Goal: Task Accomplishment & Management: Use online tool/utility

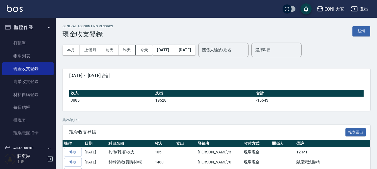
scroll to position [84, 0]
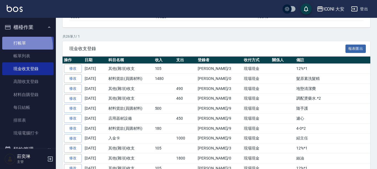
click at [18, 47] on link "打帳單" at bounding box center [27, 43] width 51 height 13
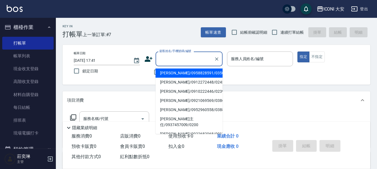
click at [199, 57] on input "顧客姓名/手機號碼/編號" at bounding box center [185, 59] width 54 height 10
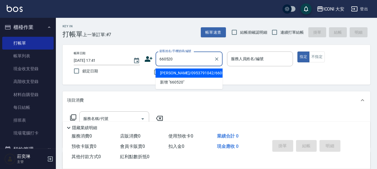
click at [187, 75] on li "[PERSON_NAME]/0953791042/660520" at bounding box center [188, 73] width 67 height 9
type input "[PERSON_NAME]/0953791042/660520"
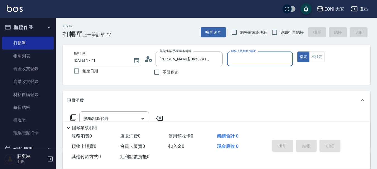
type input "Happy-9"
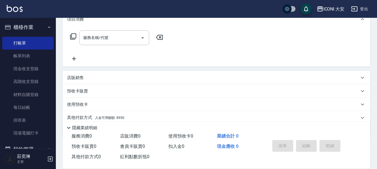
scroll to position [84, 0]
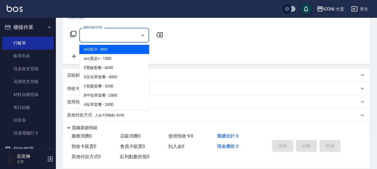
click at [113, 38] on input "服務名稱/代號" at bounding box center [110, 35] width 56 height 10
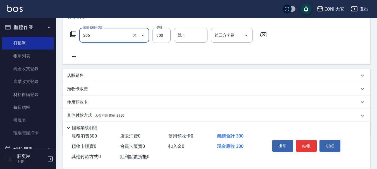
type input "洗髮(206)"
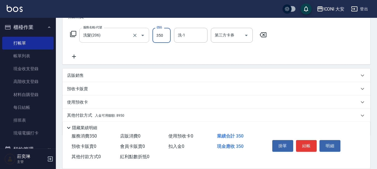
type input "350"
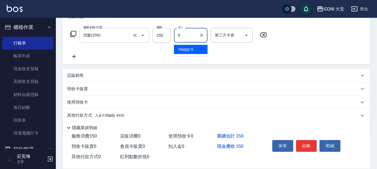
type input "Happy-9"
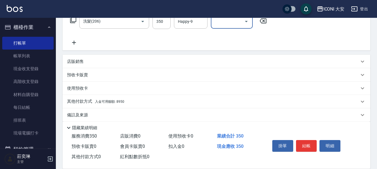
scroll to position [104, 0]
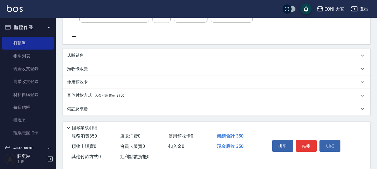
click at [119, 97] on span "入金可用餘額: 8950" at bounding box center [109, 96] width 29 height 4
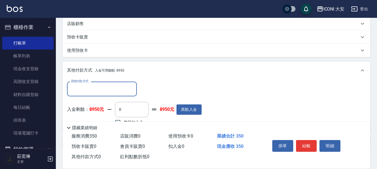
scroll to position [170, 0]
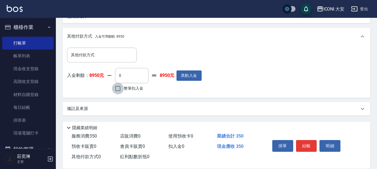
click at [119, 92] on input "整筆扣入金" at bounding box center [118, 89] width 12 height 12
checkbox input "true"
type input "350"
click at [303, 140] on button "結帳" at bounding box center [306, 146] width 21 height 12
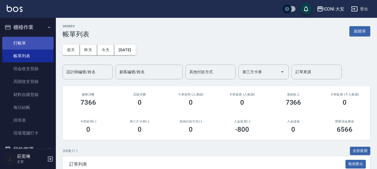
click at [25, 41] on link "打帳單" at bounding box center [27, 43] width 51 height 13
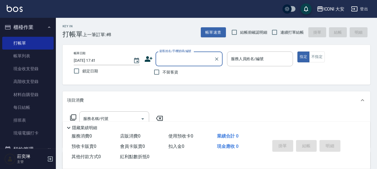
click at [190, 53] on label "顧客姓名/手機號碼/編號" at bounding box center [175, 51] width 32 height 4
click at [190, 54] on input "顧客姓名/手機號碼/編號" at bounding box center [185, 59] width 54 height 10
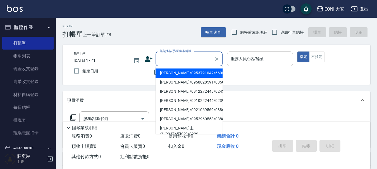
click at [184, 59] on input "顧客姓名/手機號碼/編號" at bounding box center [185, 59] width 54 height 10
click at [172, 74] on li "[PERSON_NAME]/0953791042/660520" at bounding box center [188, 73] width 67 height 9
type input "[PERSON_NAME]/0953791042/660520"
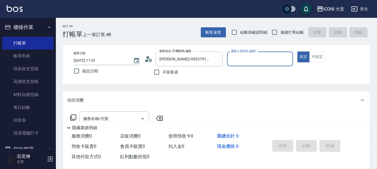
type input "Happy-9"
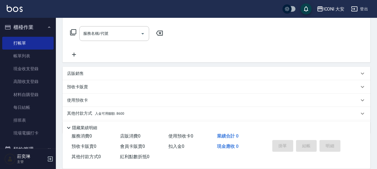
scroll to position [76, 0]
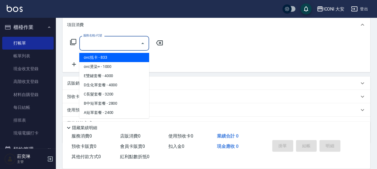
click at [126, 45] on input "服務名稱/代號" at bounding box center [110, 44] width 56 height 10
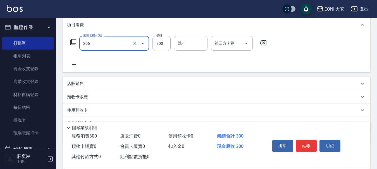
type input "洗髮(206)"
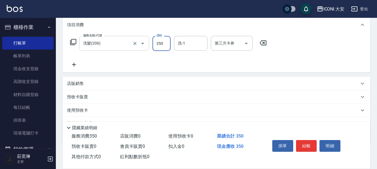
type input "350"
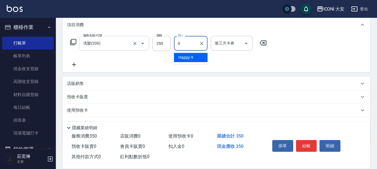
type input "Happy-9"
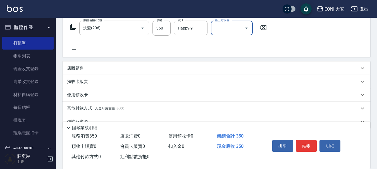
scroll to position [104, 0]
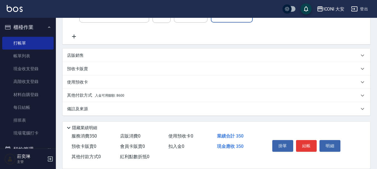
click at [123, 100] on div "其他付款方式 入金可用餘額: 8600" at bounding box center [217, 95] width 308 height 13
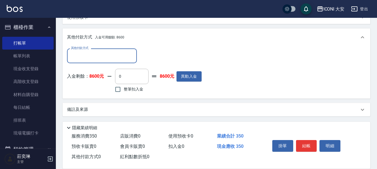
scroll to position [170, 0]
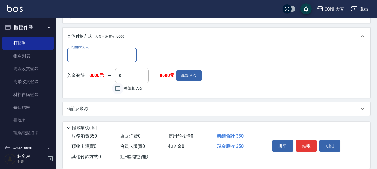
click at [117, 88] on input "整筆扣入金" at bounding box center [118, 89] width 12 height 12
checkbox input "true"
type input "350"
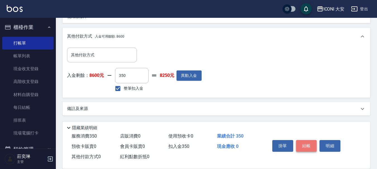
click at [309, 145] on button "結帳" at bounding box center [306, 146] width 21 height 12
